Goal: Book appointment/travel/reservation

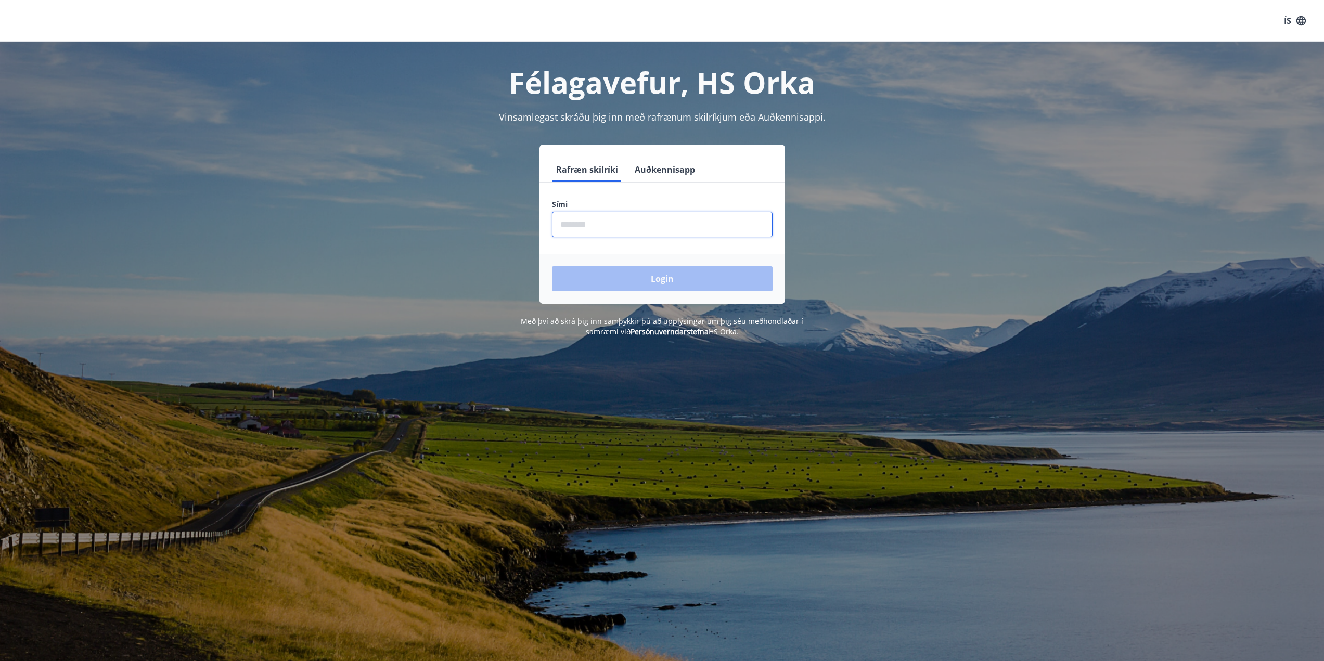
click at [602, 227] on input "phone" at bounding box center [662, 224] width 221 height 25
type input "********"
click at [671, 275] on button "Login" at bounding box center [662, 278] width 221 height 25
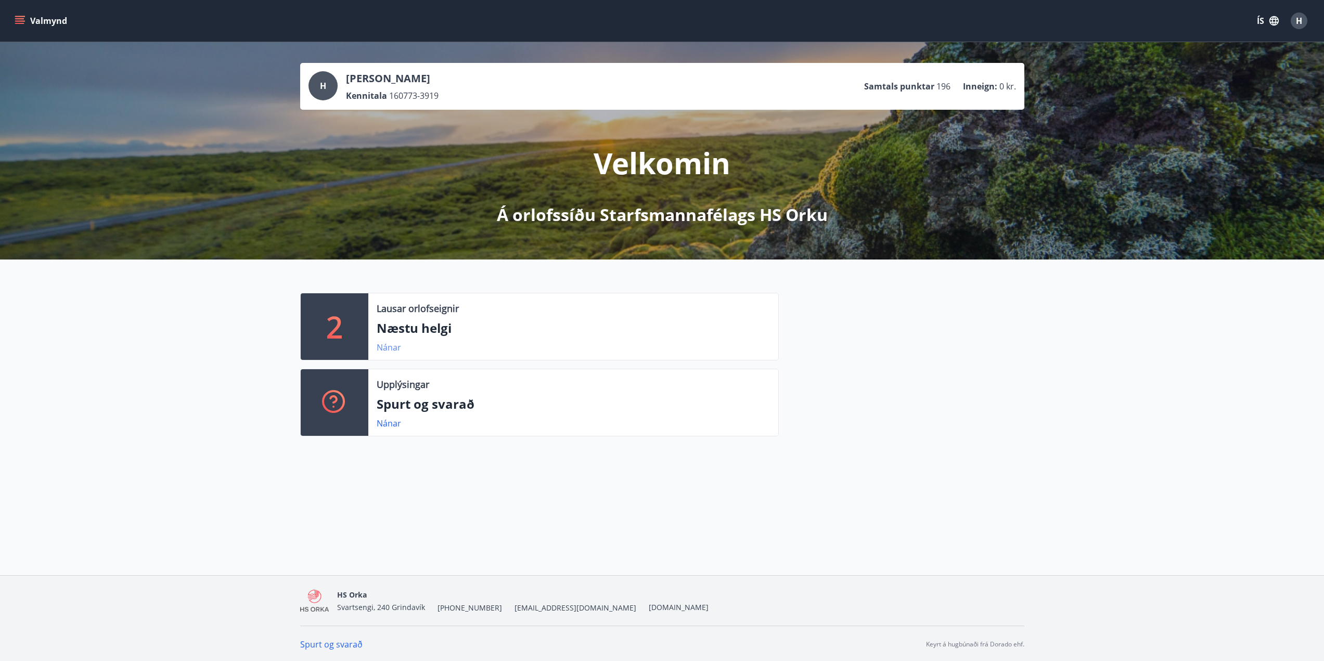
click at [389, 347] on link "Nánar" at bounding box center [389, 347] width 24 height 11
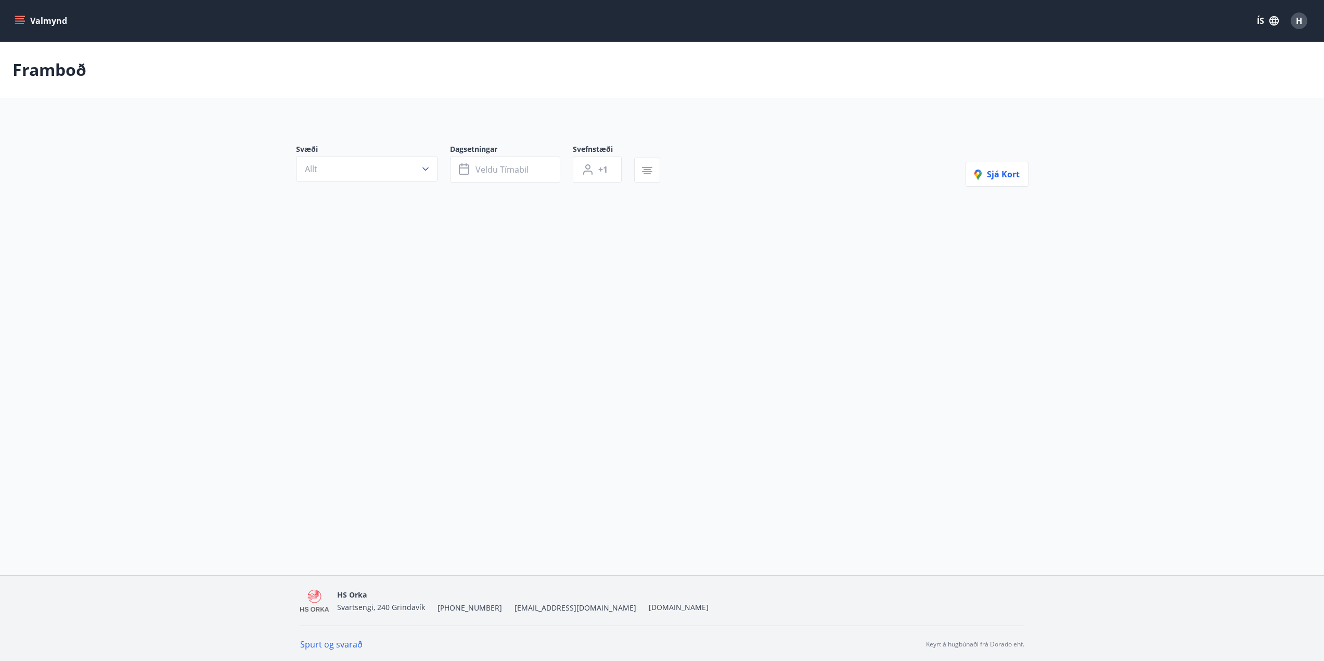
type input "*"
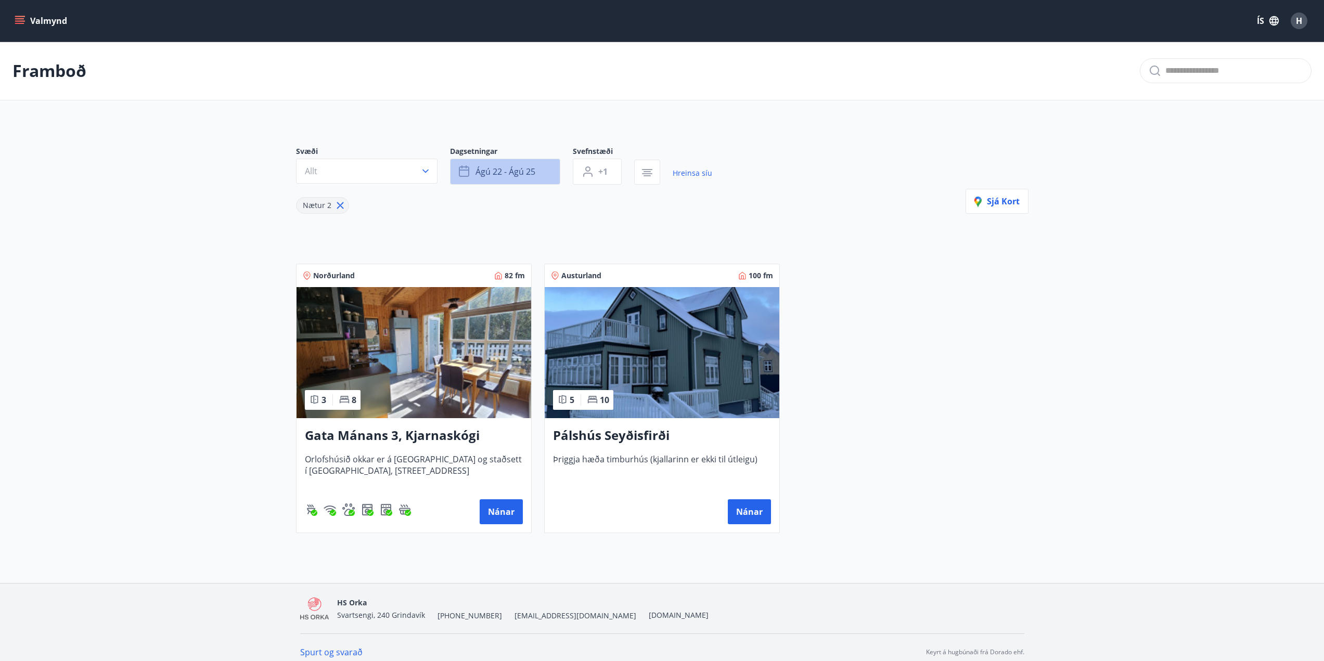
click at [535, 173] on span "ágú 22 - ágú 25" at bounding box center [505, 171] width 60 height 11
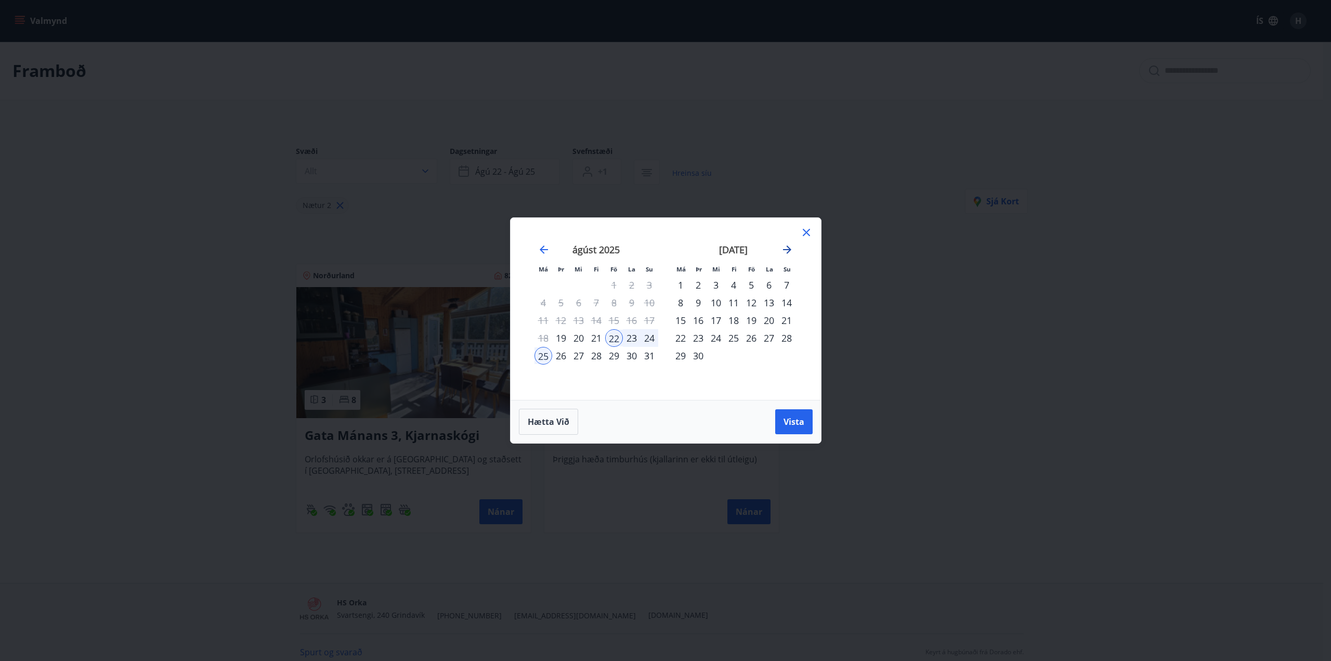
click at [788, 248] on icon "Move forward to switch to the next month." at bounding box center [787, 249] width 8 height 8
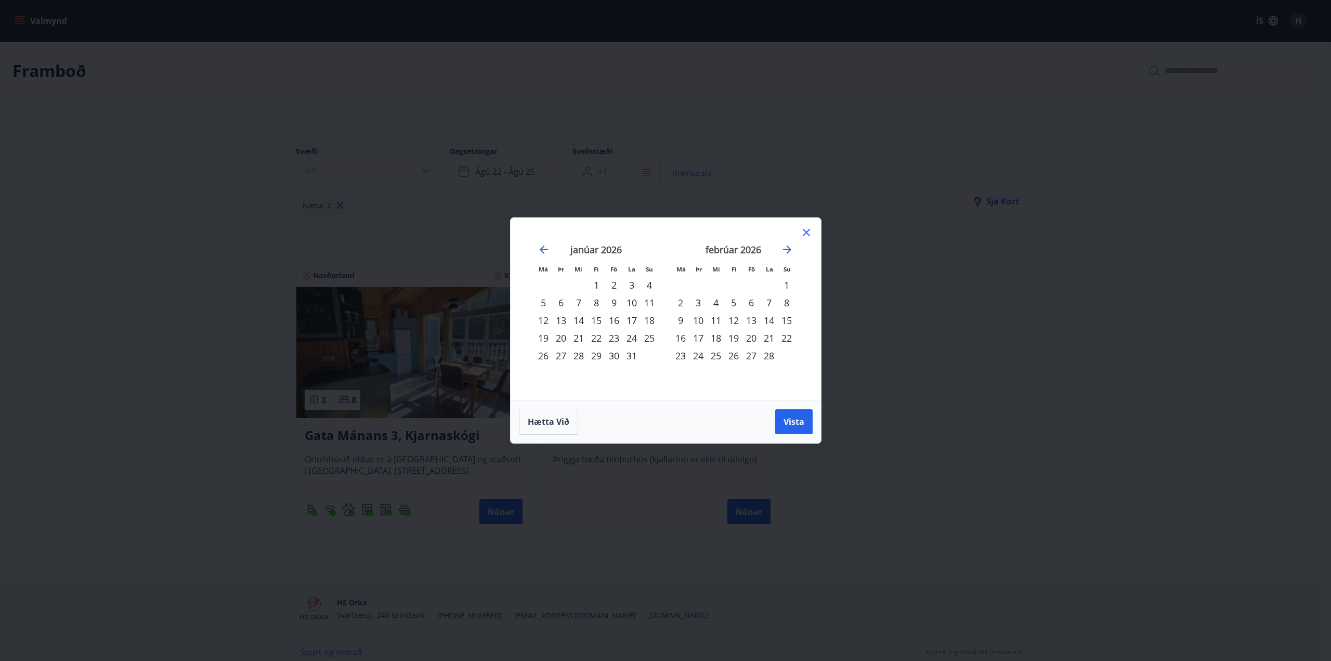
click at [749, 338] on div "20" at bounding box center [752, 338] width 18 height 18
click at [736, 355] on div "26" at bounding box center [734, 356] width 18 height 18
click at [796, 423] on span "Vista" at bounding box center [794, 421] width 21 height 11
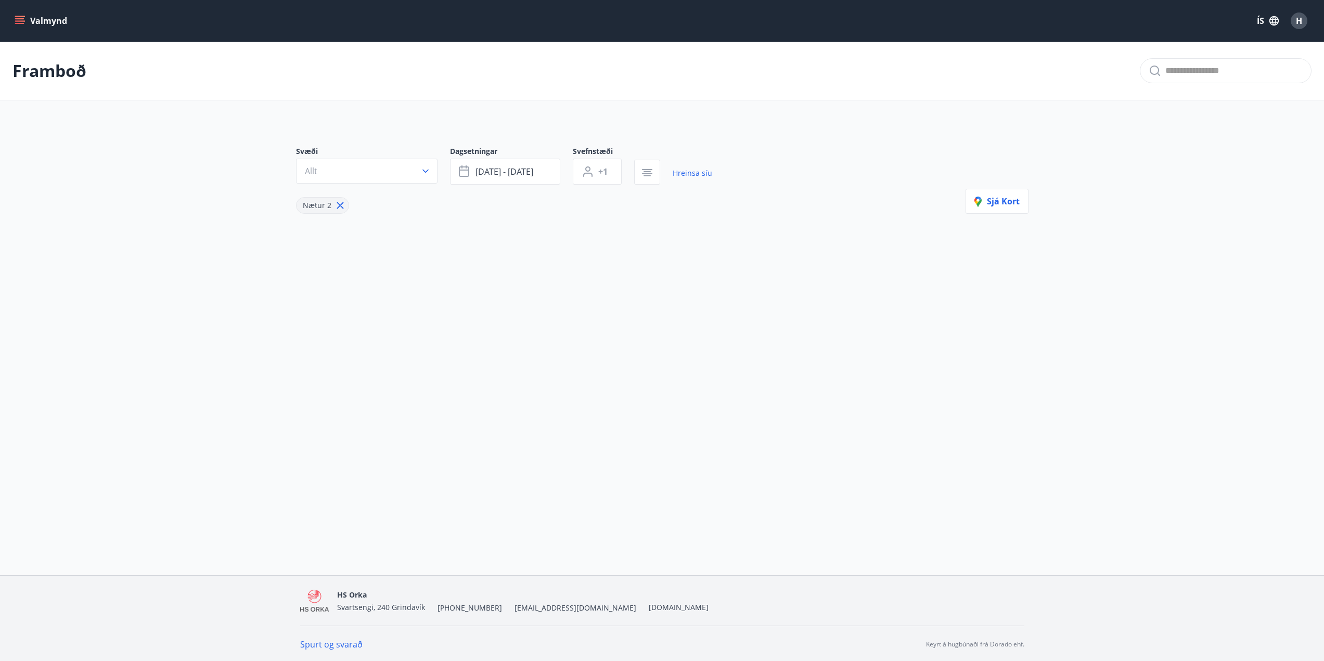
click at [49, 61] on p "Framboð" at bounding box center [49, 70] width 74 height 23
click at [43, 20] on button "Valmynd" at bounding box center [41, 20] width 59 height 19
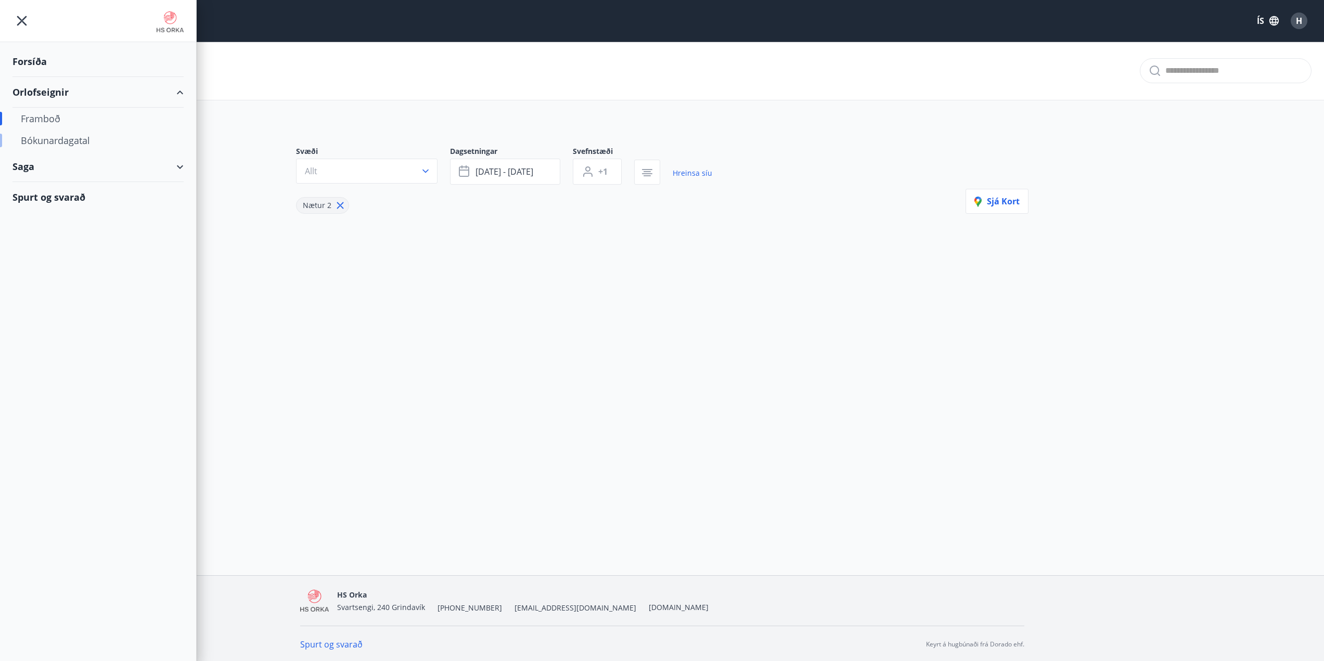
click at [70, 141] on div "Bókunardagatal" at bounding box center [98, 140] width 154 height 22
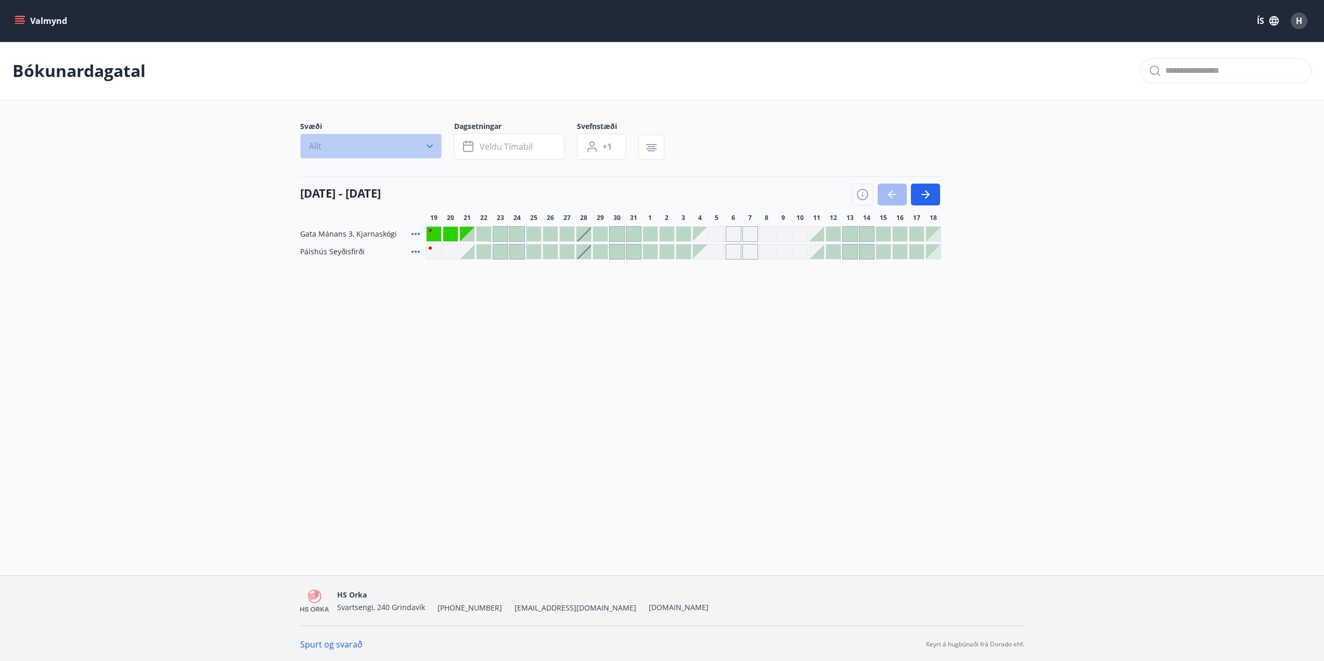
click at [372, 142] on button "Allt" at bounding box center [370, 146] width 141 height 25
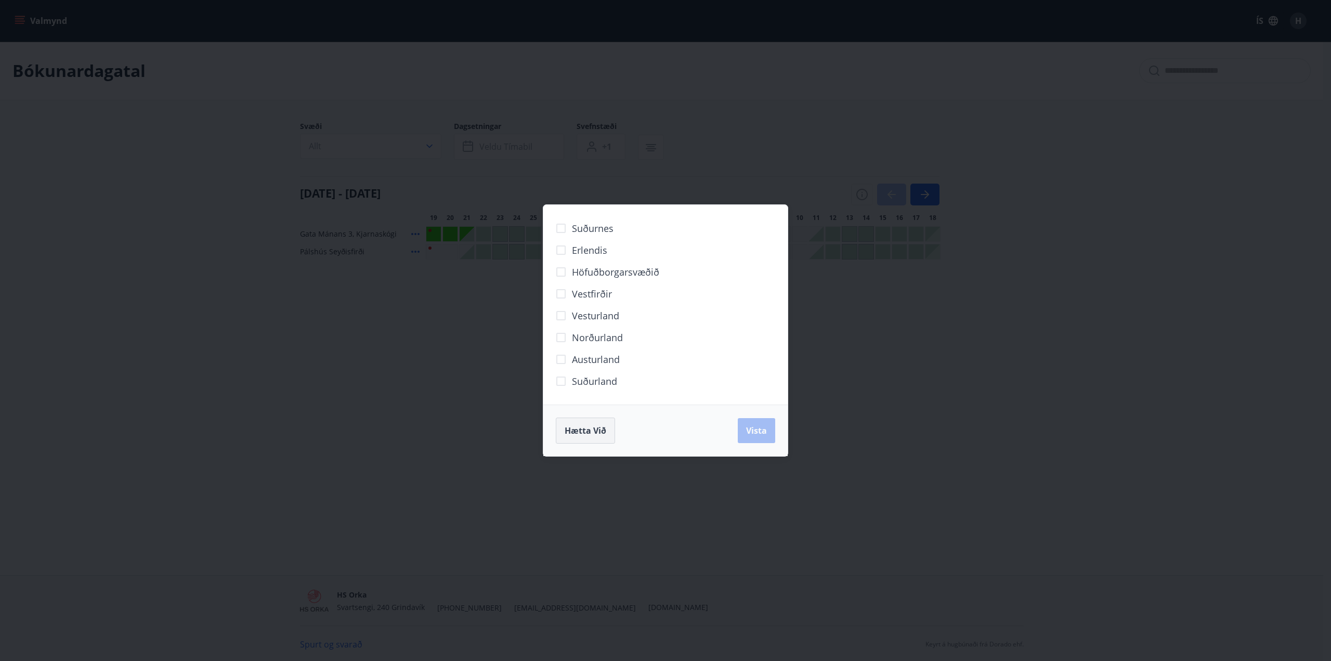
click at [580, 426] on span "Hætta við" at bounding box center [586, 430] width 42 height 11
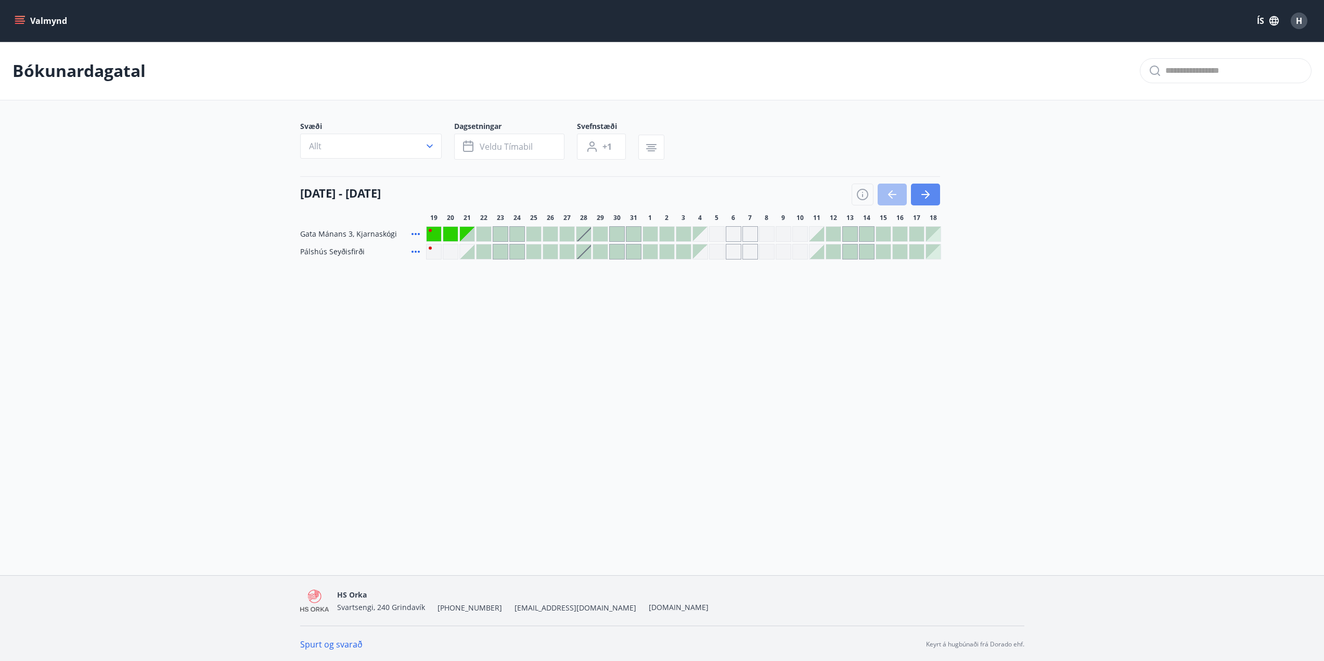
click at [933, 191] on button "button" at bounding box center [925, 195] width 29 height 22
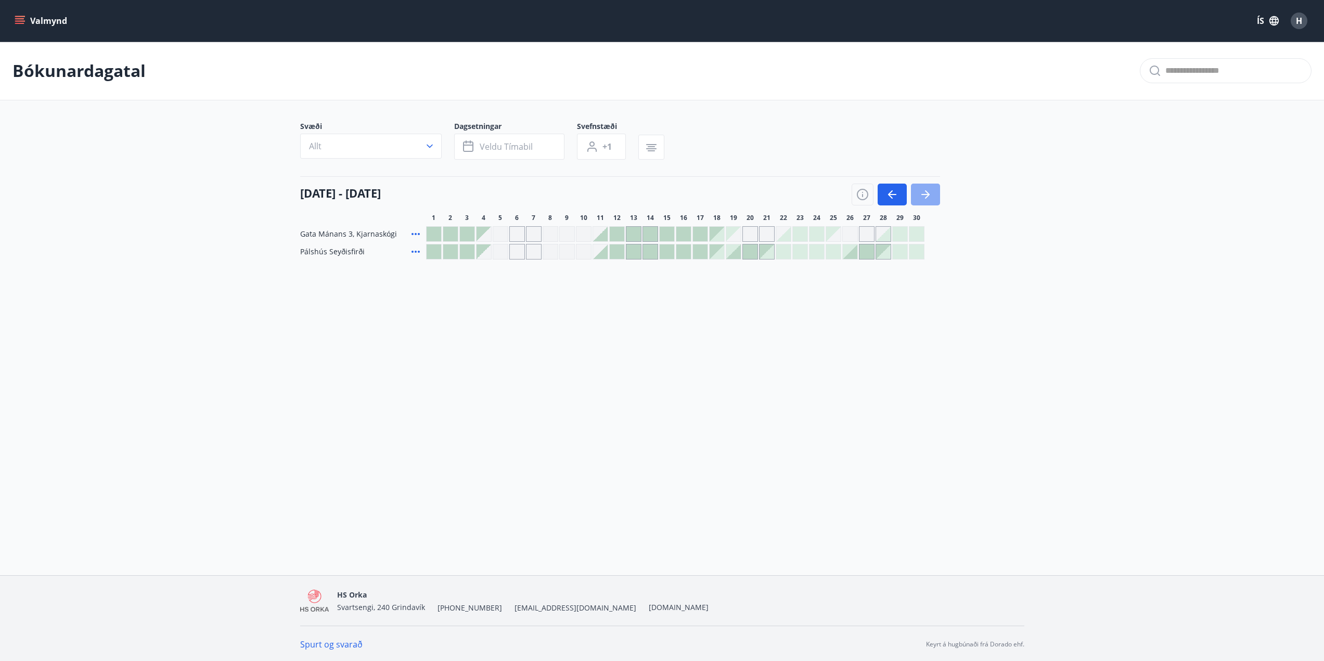
click at [933, 191] on button "button" at bounding box center [925, 195] width 29 height 22
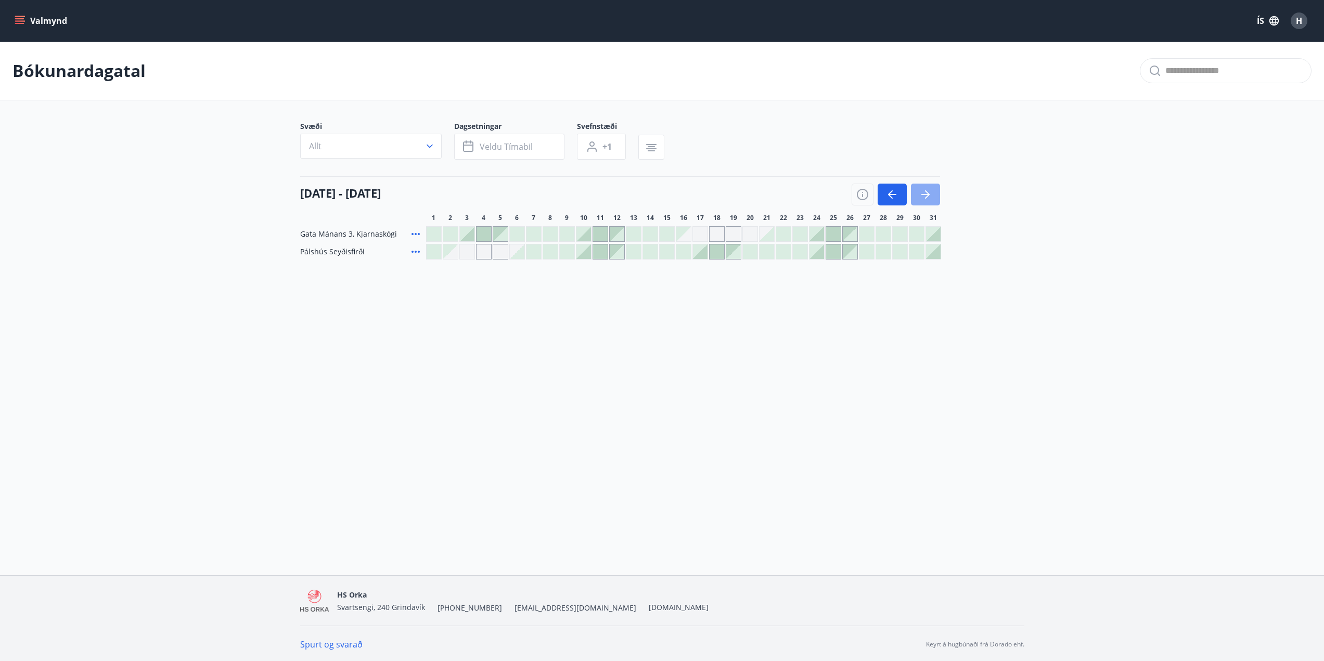
click at [933, 191] on button "button" at bounding box center [925, 195] width 29 height 22
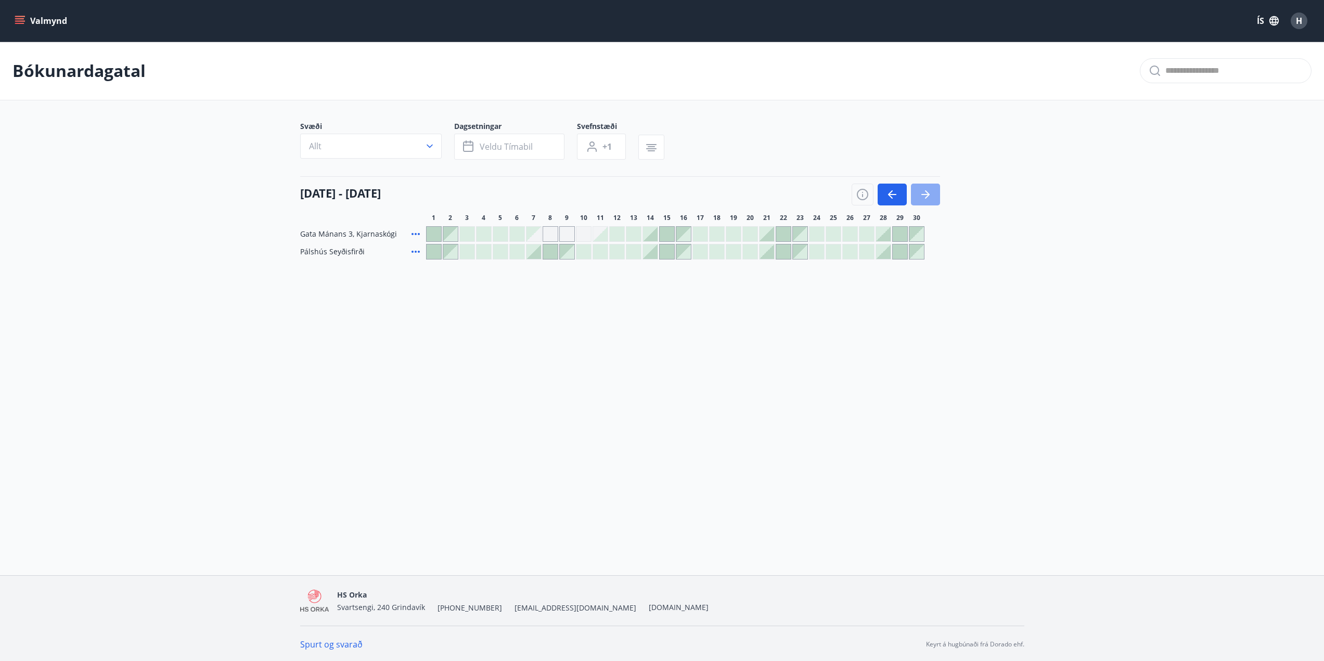
click at [933, 191] on button "button" at bounding box center [925, 195] width 29 height 22
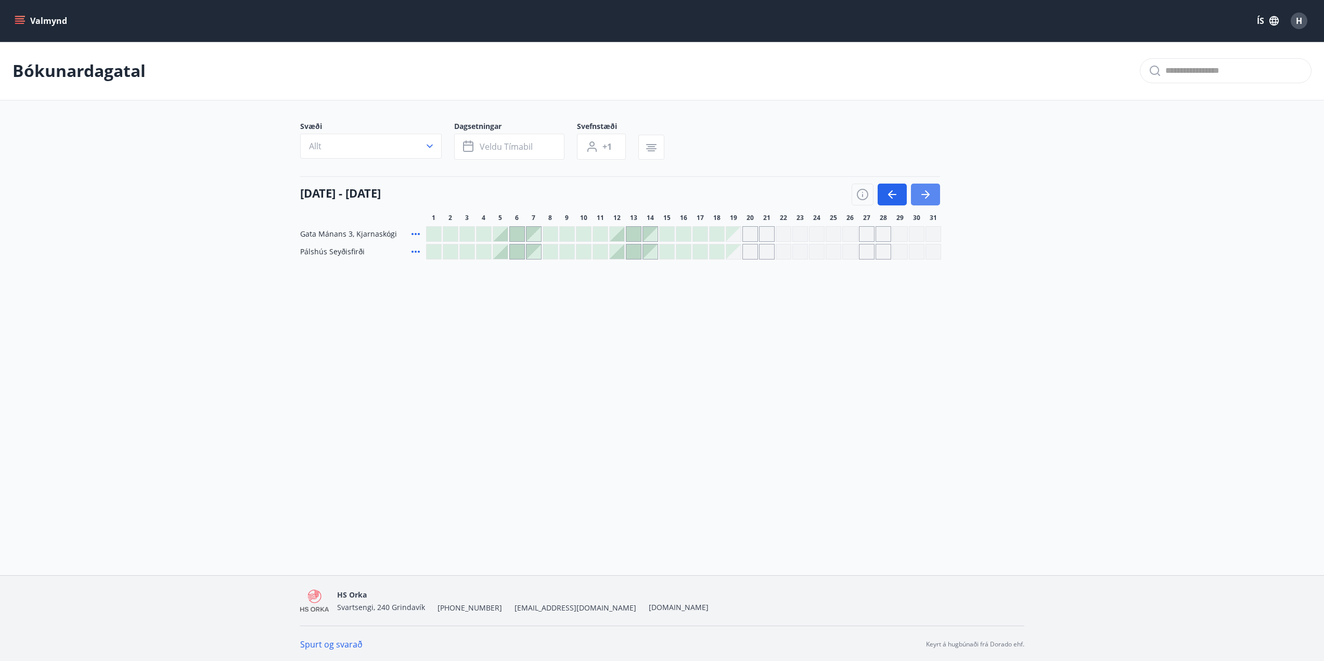
click at [933, 191] on button "button" at bounding box center [925, 195] width 29 height 22
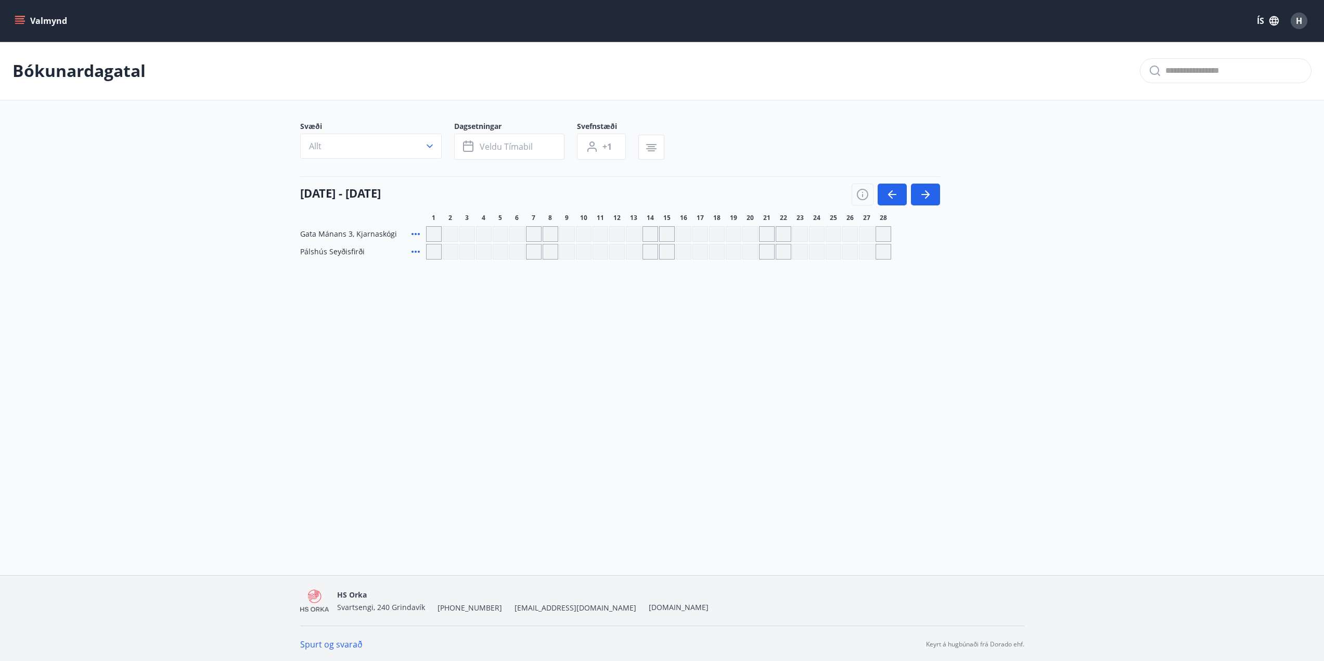
click at [764, 231] on div "Gráir dagar eru ekki bókanlegir" at bounding box center [767, 234] width 16 height 16
click at [782, 234] on div "Gráir dagar eru ekki bókanlegir" at bounding box center [783, 234] width 16 height 16
click at [862, 193] on icon "button" at bounding box center [862, 194] width 12 height 12
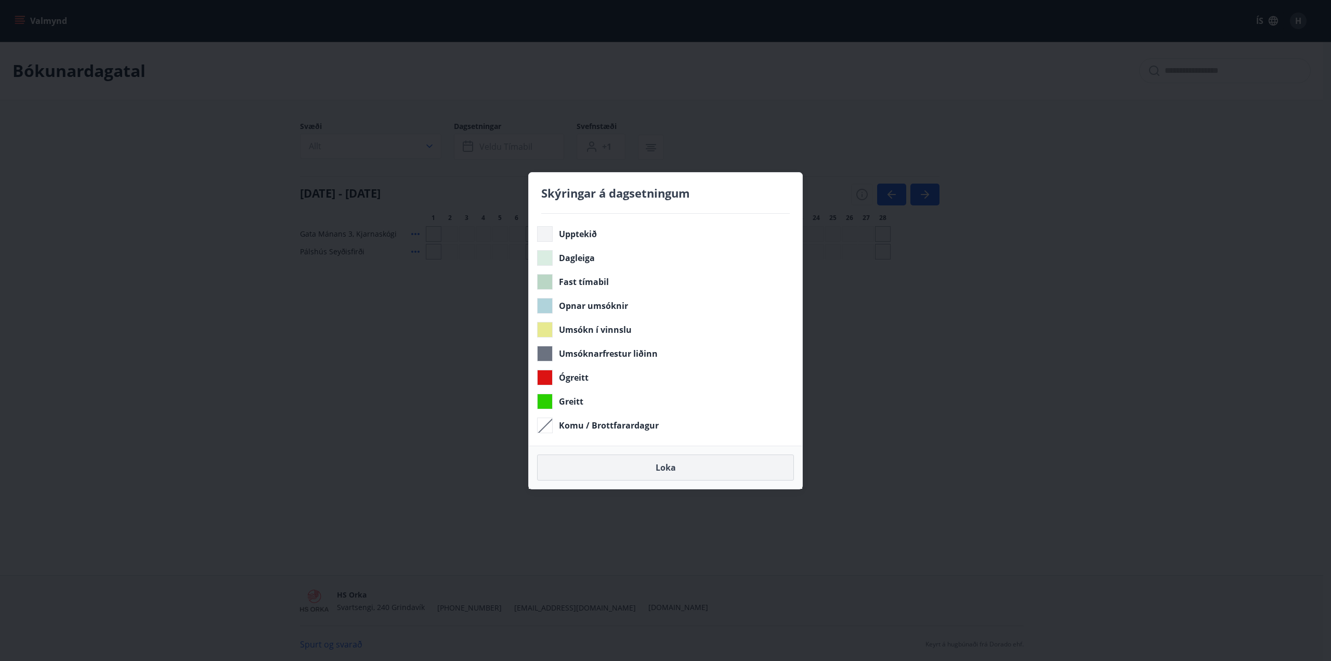
click at [688, 465] on button "Loka" at bounding box center [665, 468] width 257 height 26
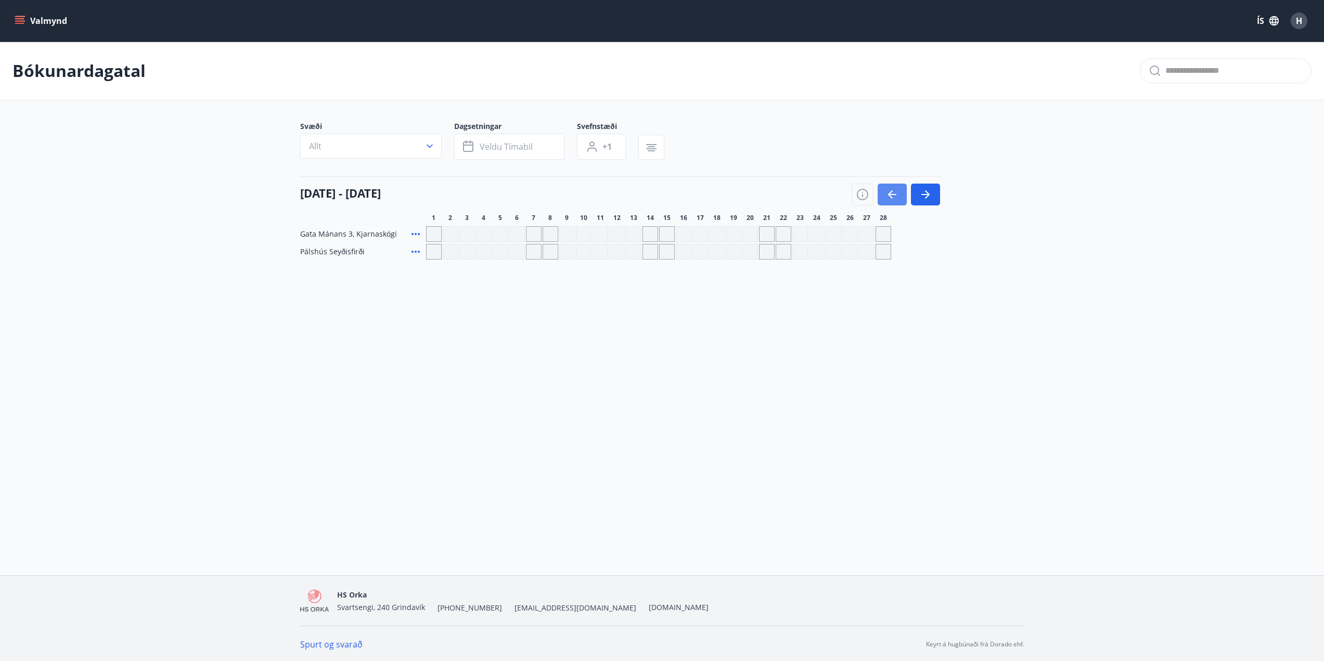
click at [893, 191] on icon "button" at bounding box center [892, 194] width 12 height 12
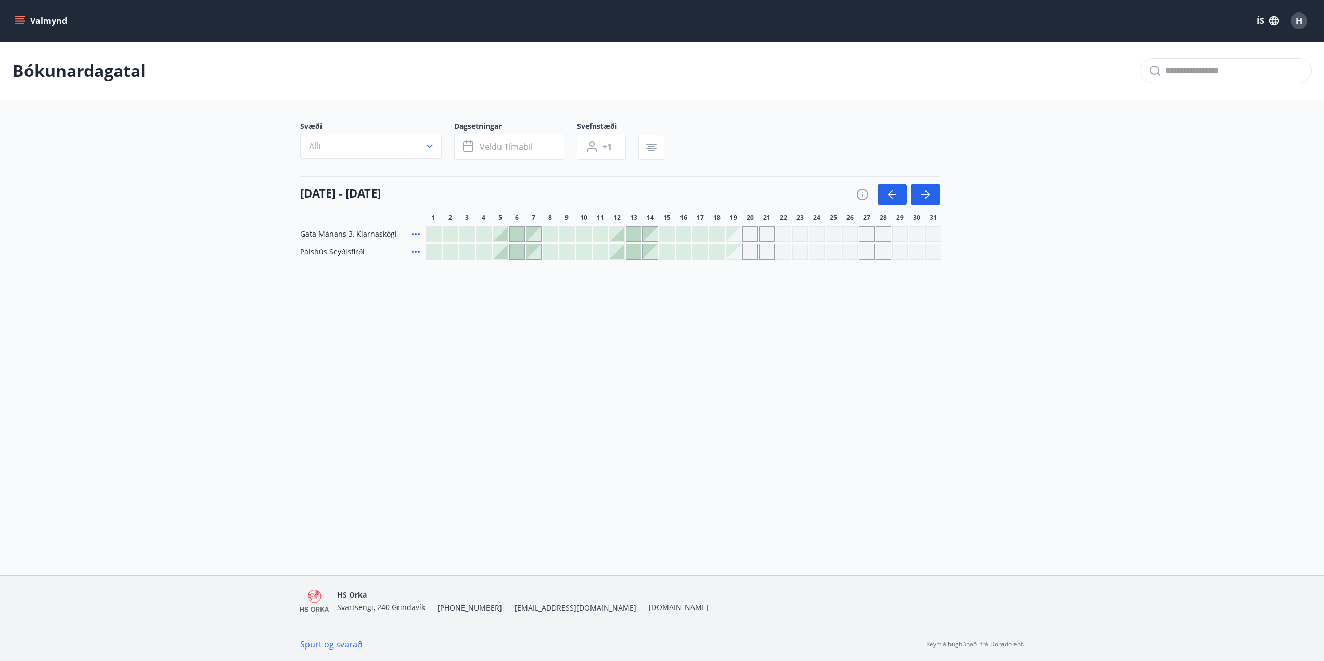
click at [617, 235] on div at bounding box center [617, 234] width 15 height 15
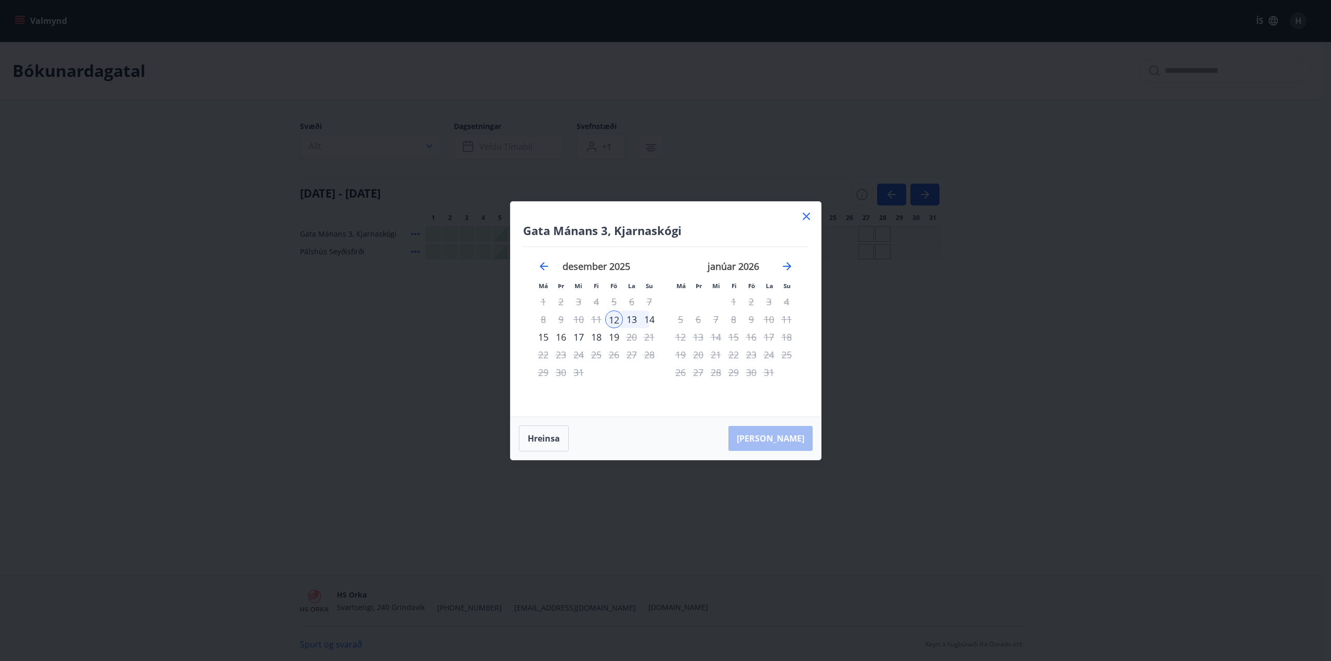
click at [806, 215] on icon at bounding box center [806, 216] width 12 height 12
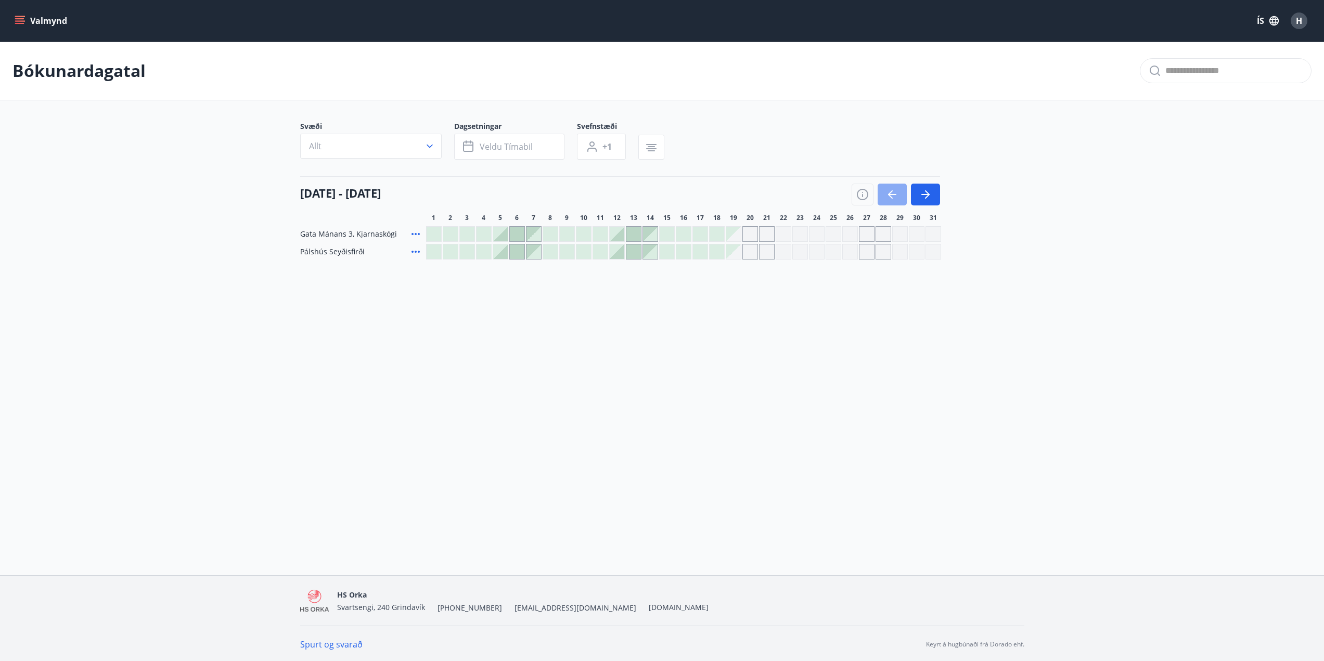
click at [889, 192] on icon "button" at bounding box center [892, 194] width 12 height 12
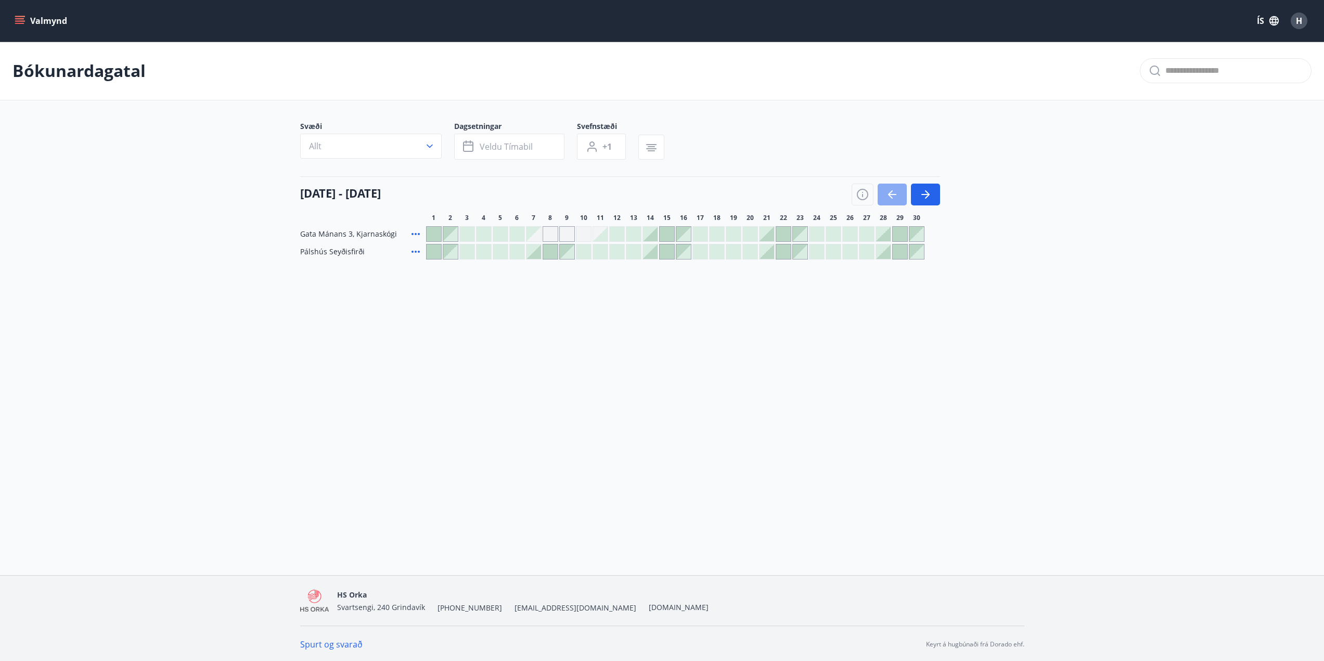
click at [889, 192] on icon "button" at bounding box center [892, 194] width 12 height 12
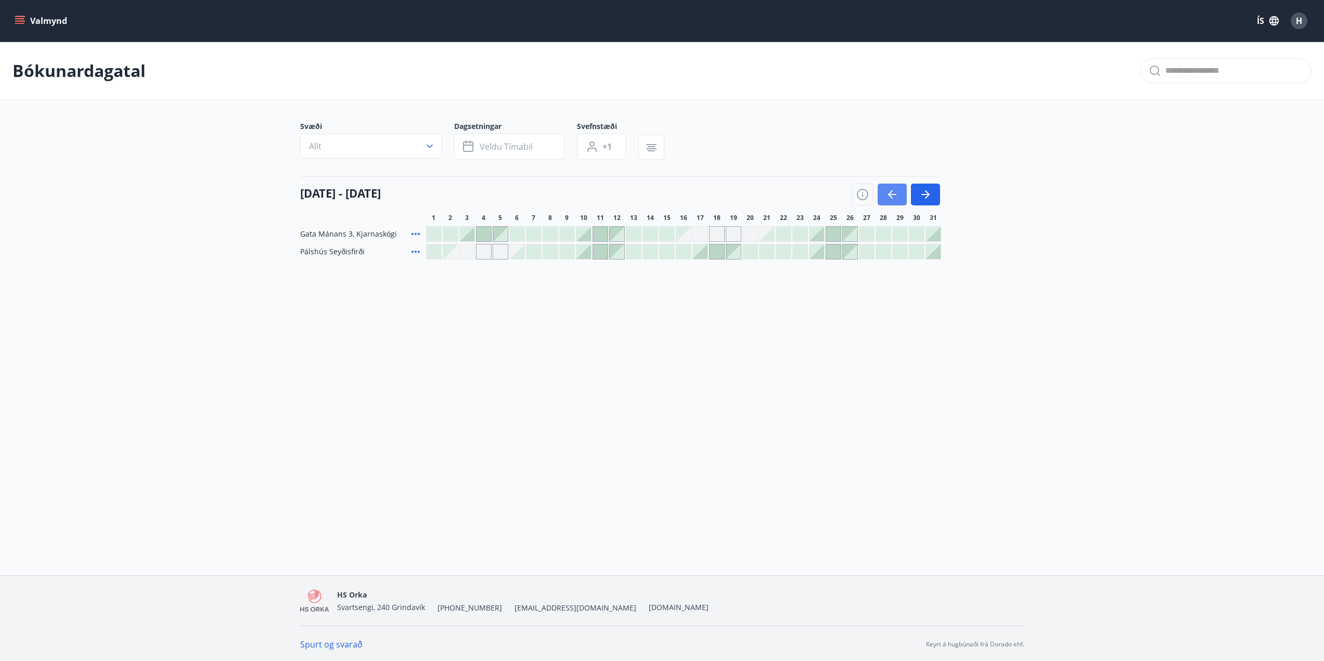
click at [889, 192] on icon "button" at bounding box center [892, 194] width 12 height 12
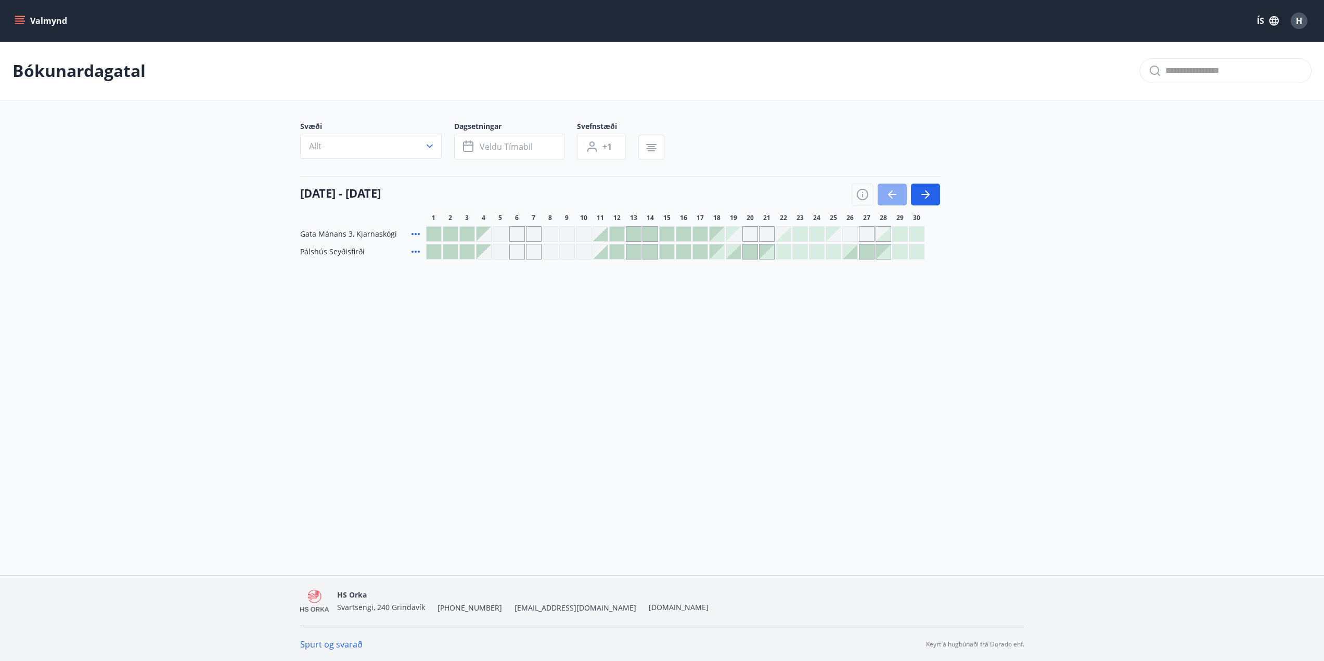
click at [889, 192] on icon "button" at bounding box center [892, 194] width 12 height 12
